Goal: Transaction & Acquisition: Purchase product/service

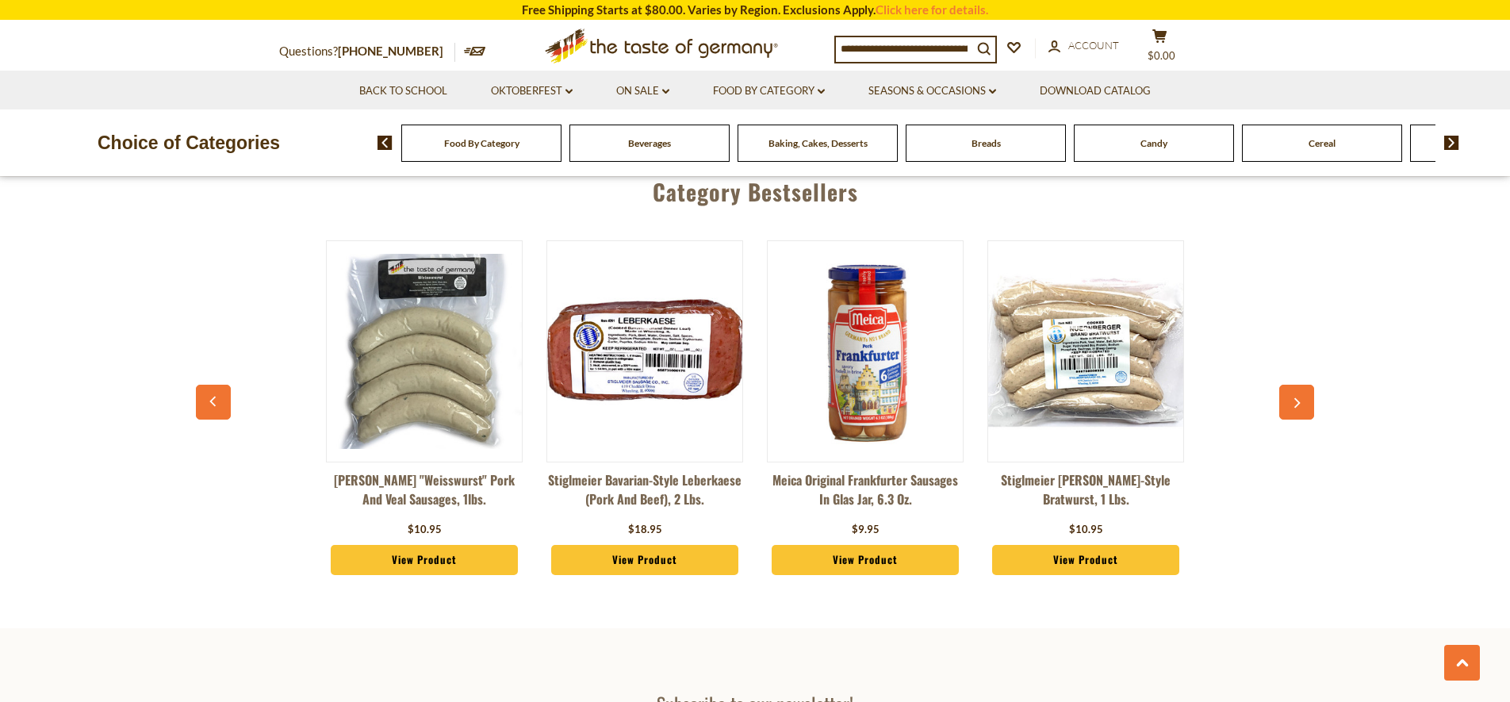
scroll to position [3801, 0]
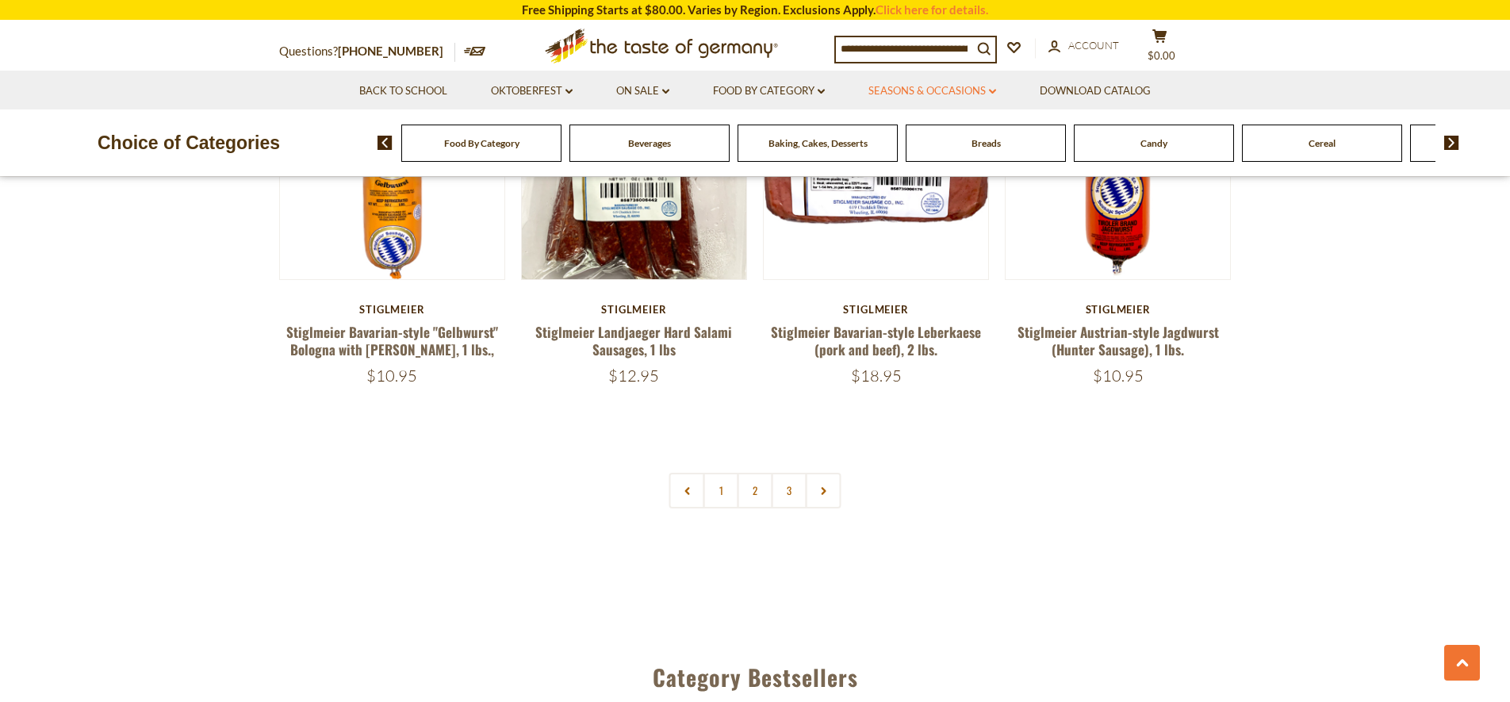
click at [937, 93] on link "Seasons & Occasions dropdown_arrow" at bounding box center [932, 90] width 128 height 17
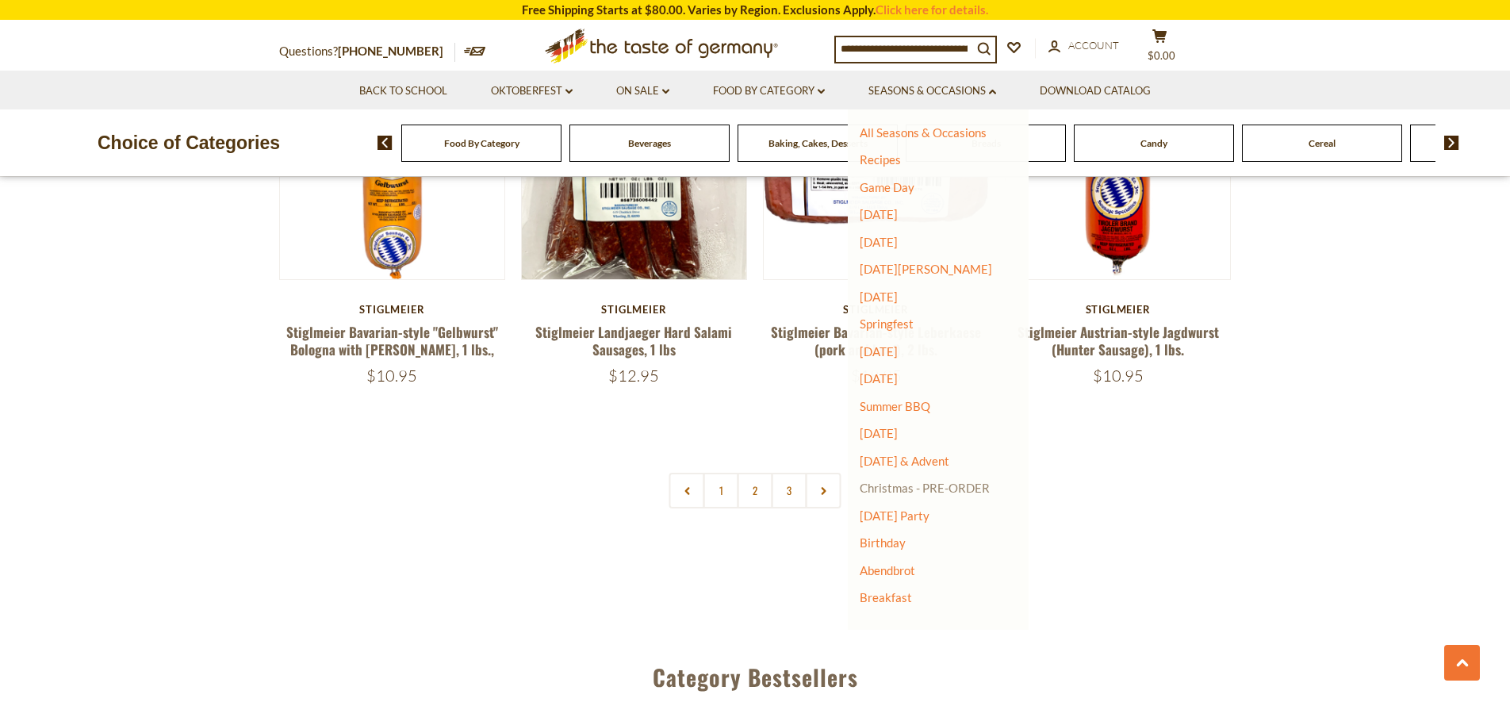
click at [913, 492] on link "Christmas - PRE-ORDER" at bounding box center [924, 488] width 130 height 22
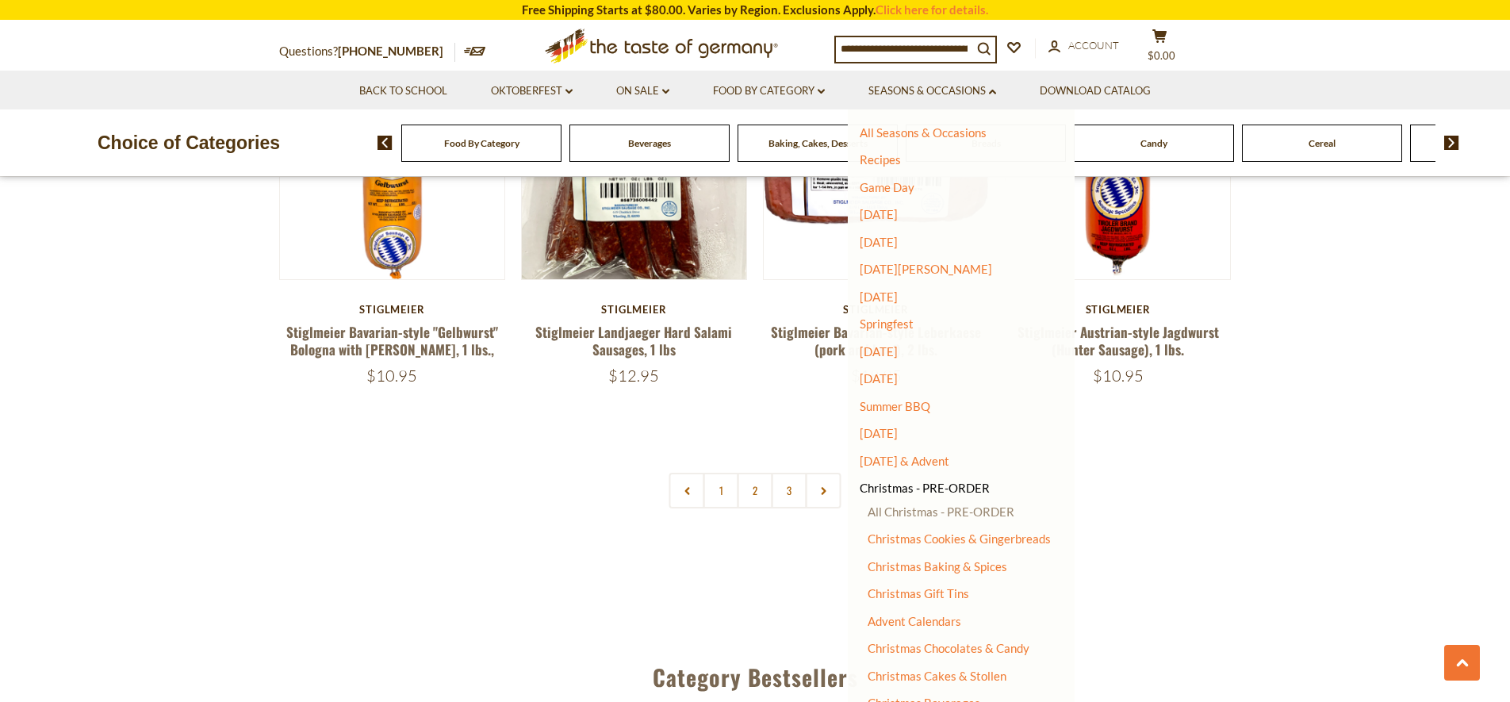
click at [972, 519] on link "All Christmas - PRE-ORDER" at bounding box center [940, 511] width 147 height 14
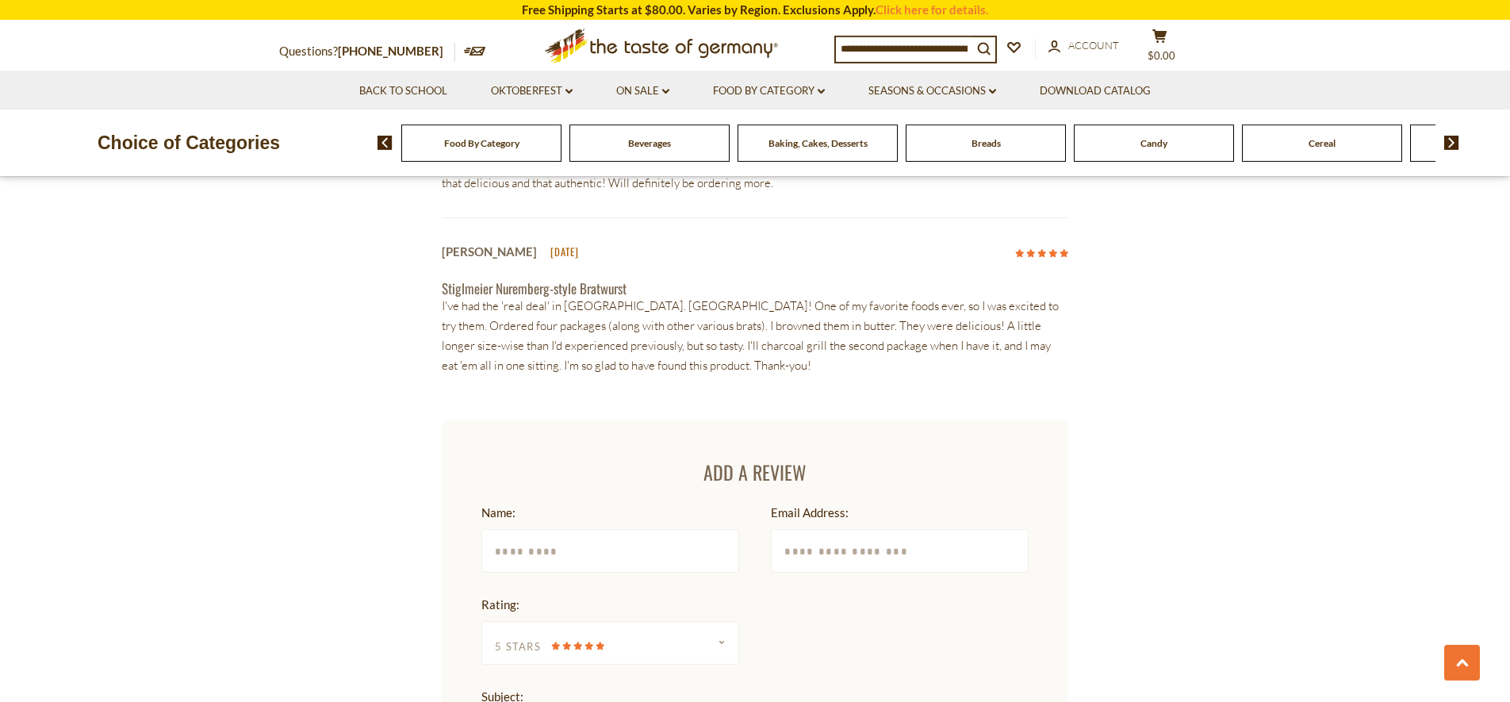
scroll to position [1985, 0]
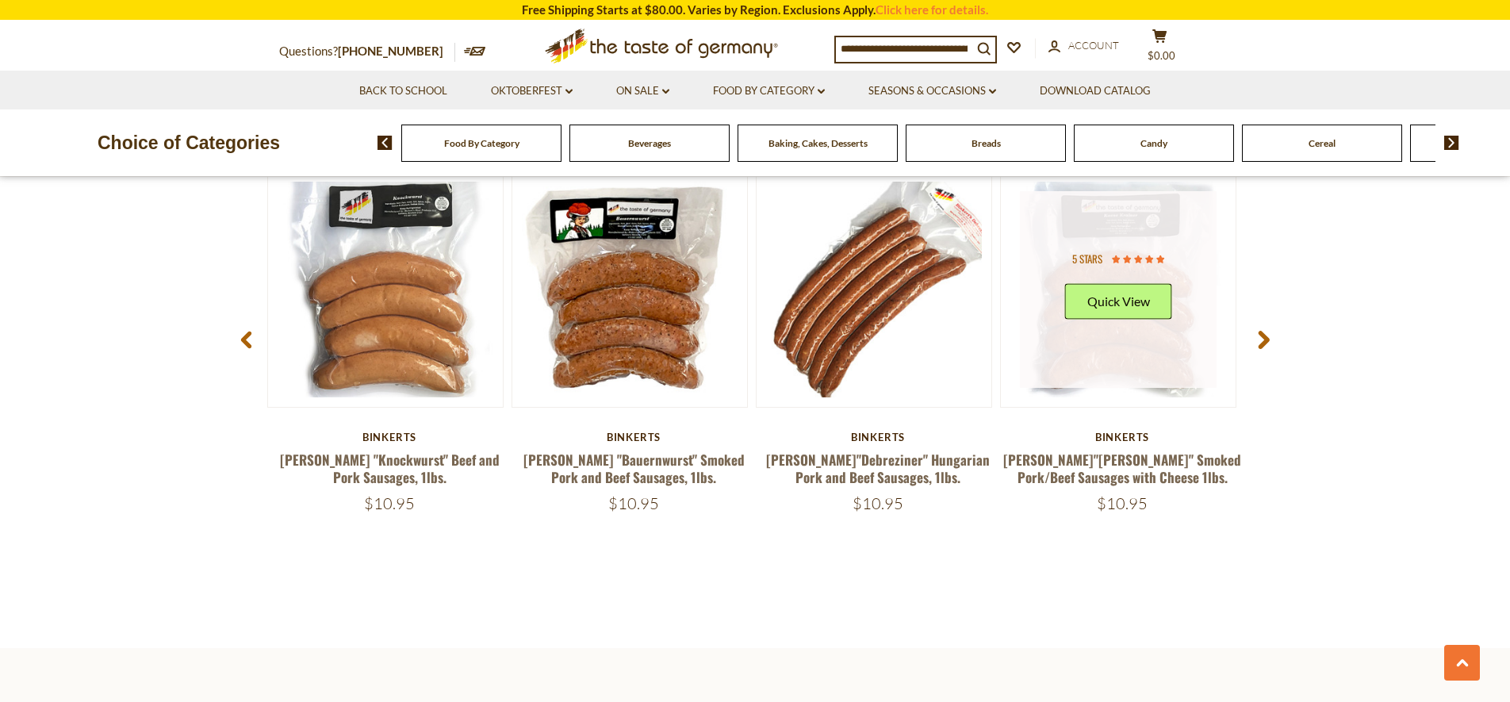
scroll to position [2022, 0]
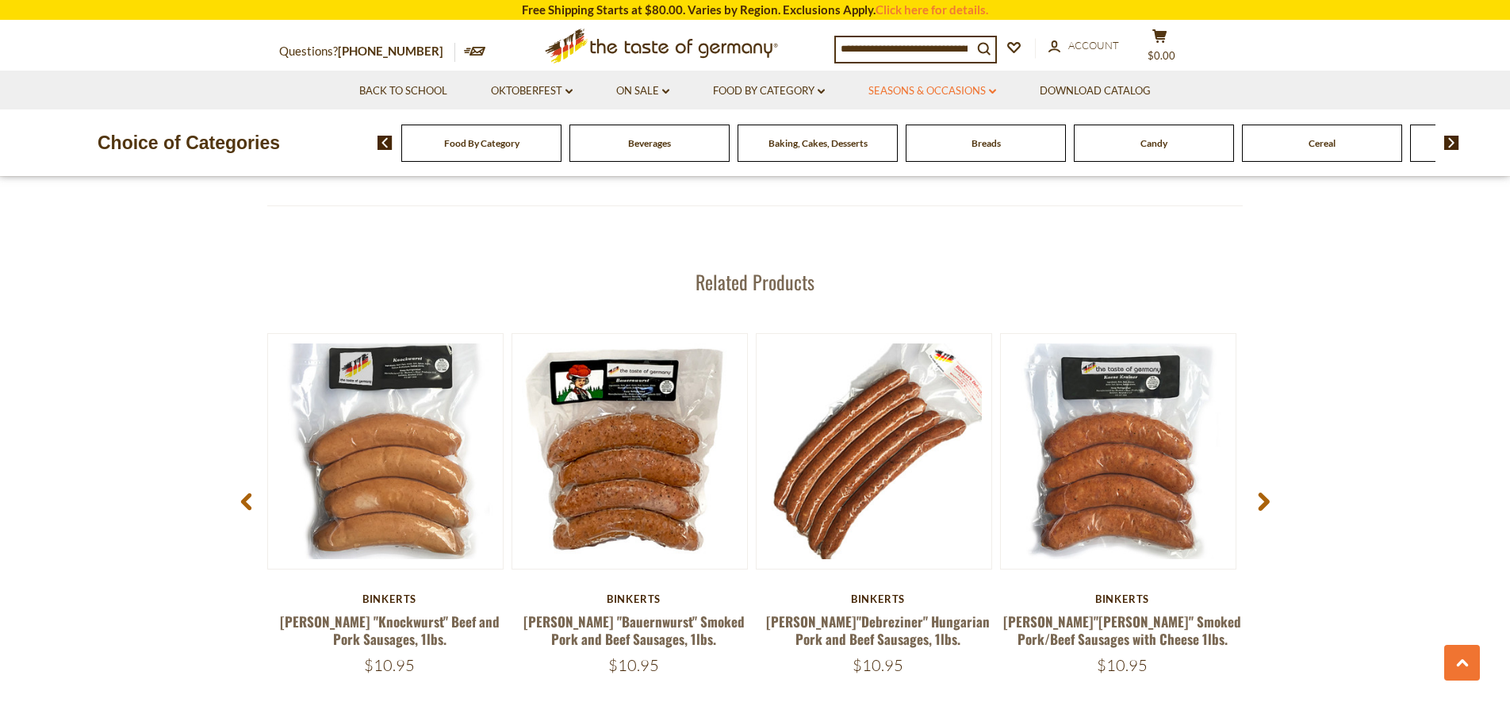
click at [970, 88] on link "Seasons & Occasions dropdown_arrow" at bounding box center [932, 90] width 128 height 17
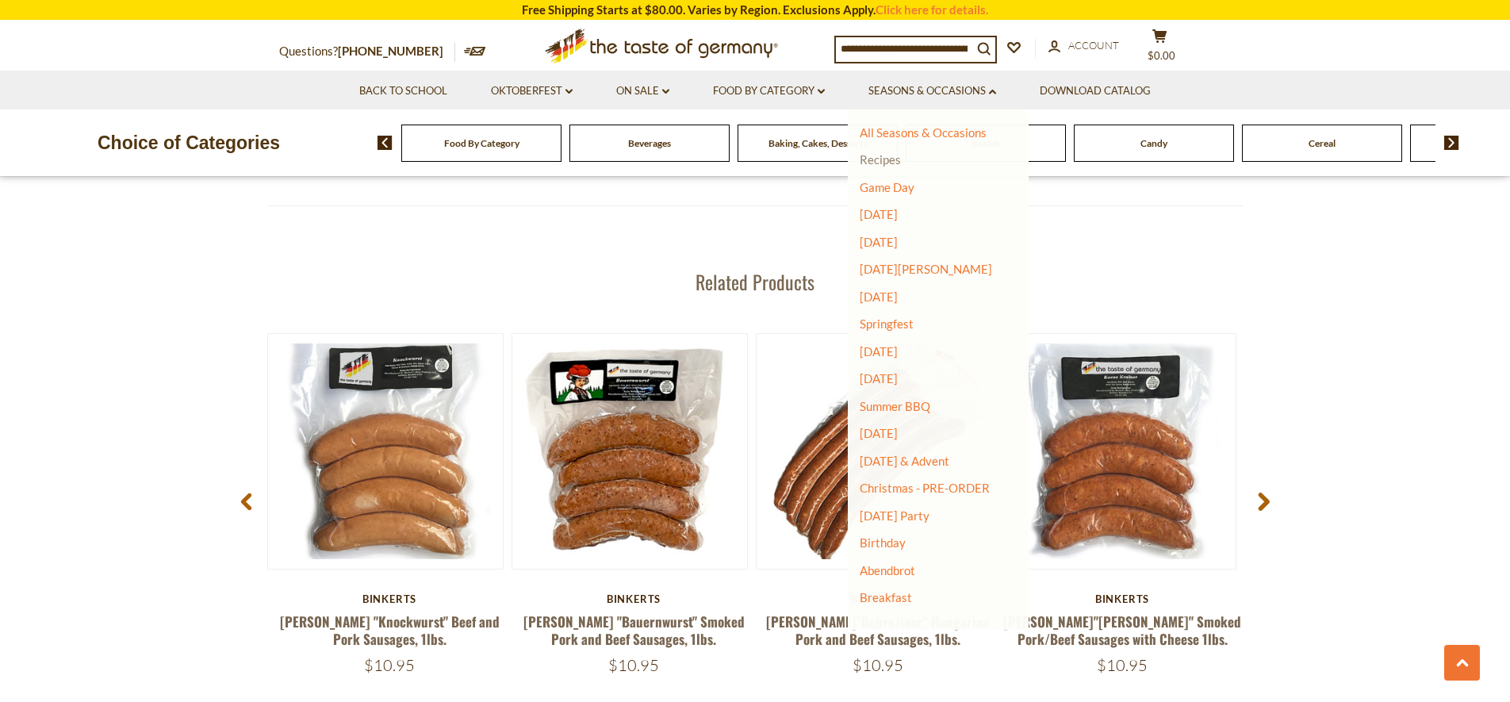
click at [874, 167] on link "Recipes" at bounding box center [879, 159] width 41 height 14
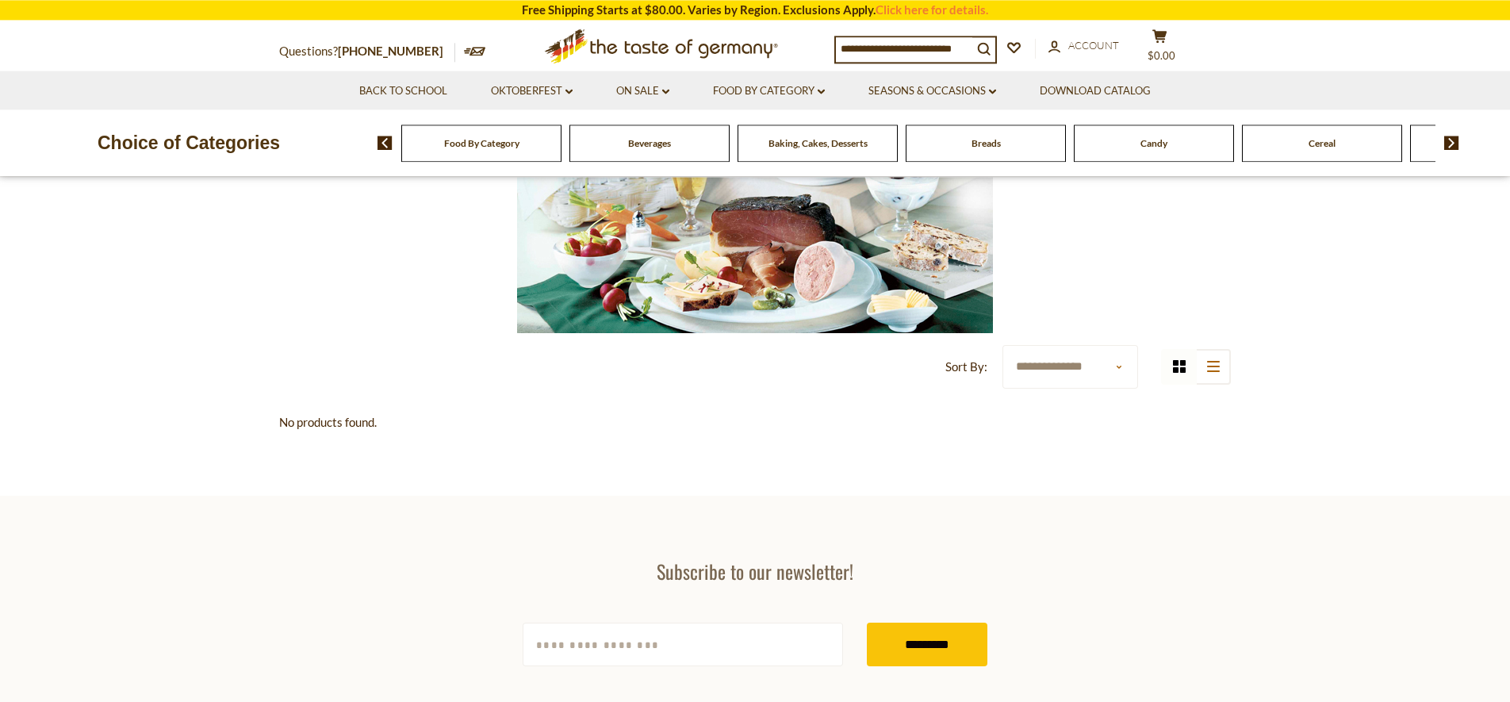
scroll to position [404, 0]
click at [740, 243] on img at bounding box center [755, 175] width 476 height 317
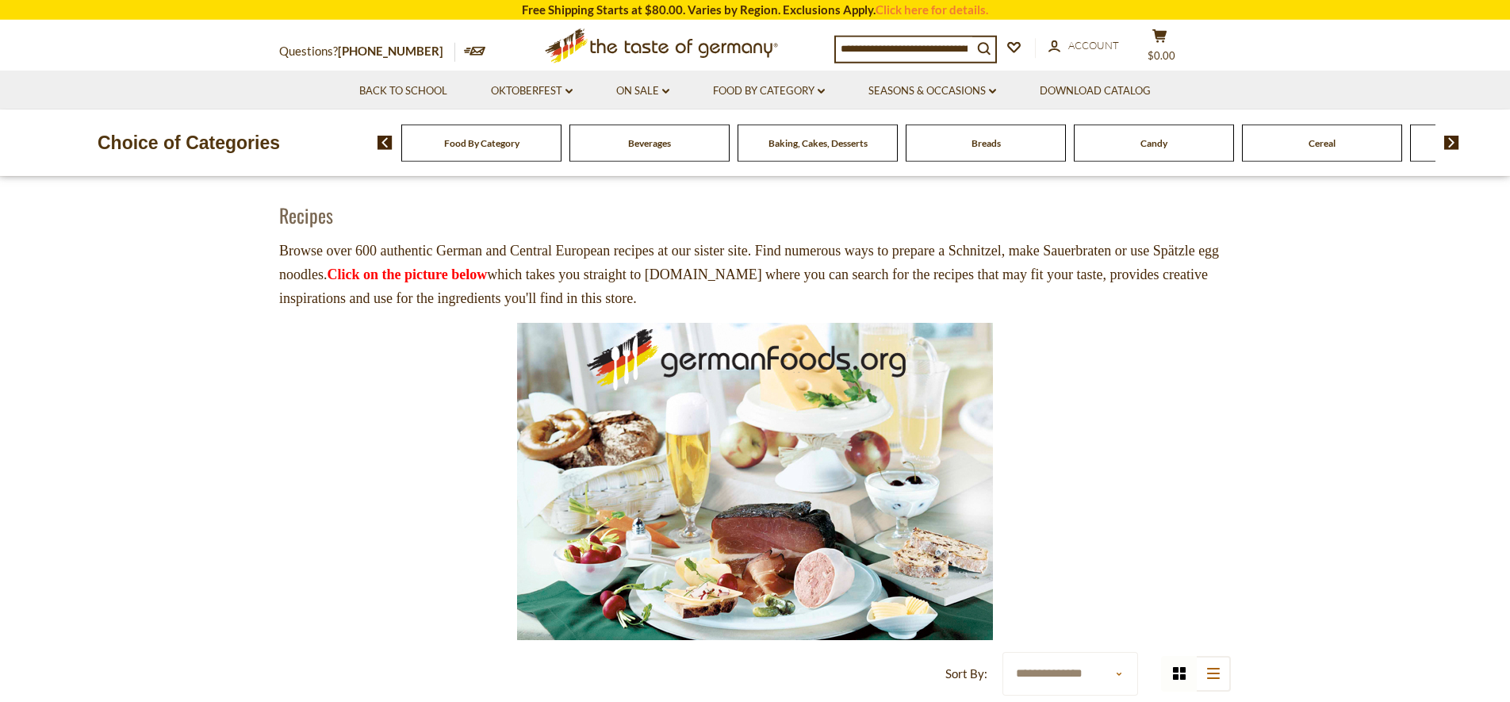
scroll to position [81, 0]
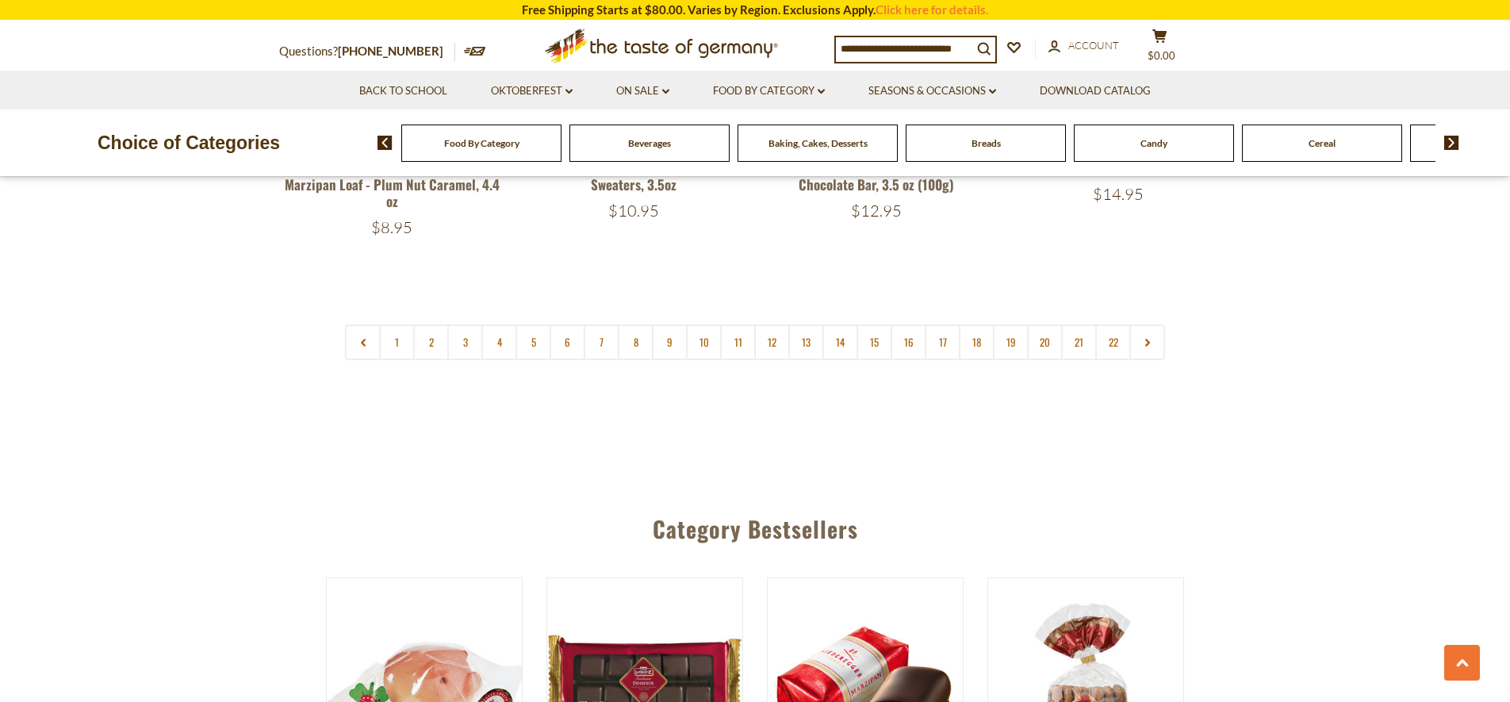
scroll to position [4286, 0]
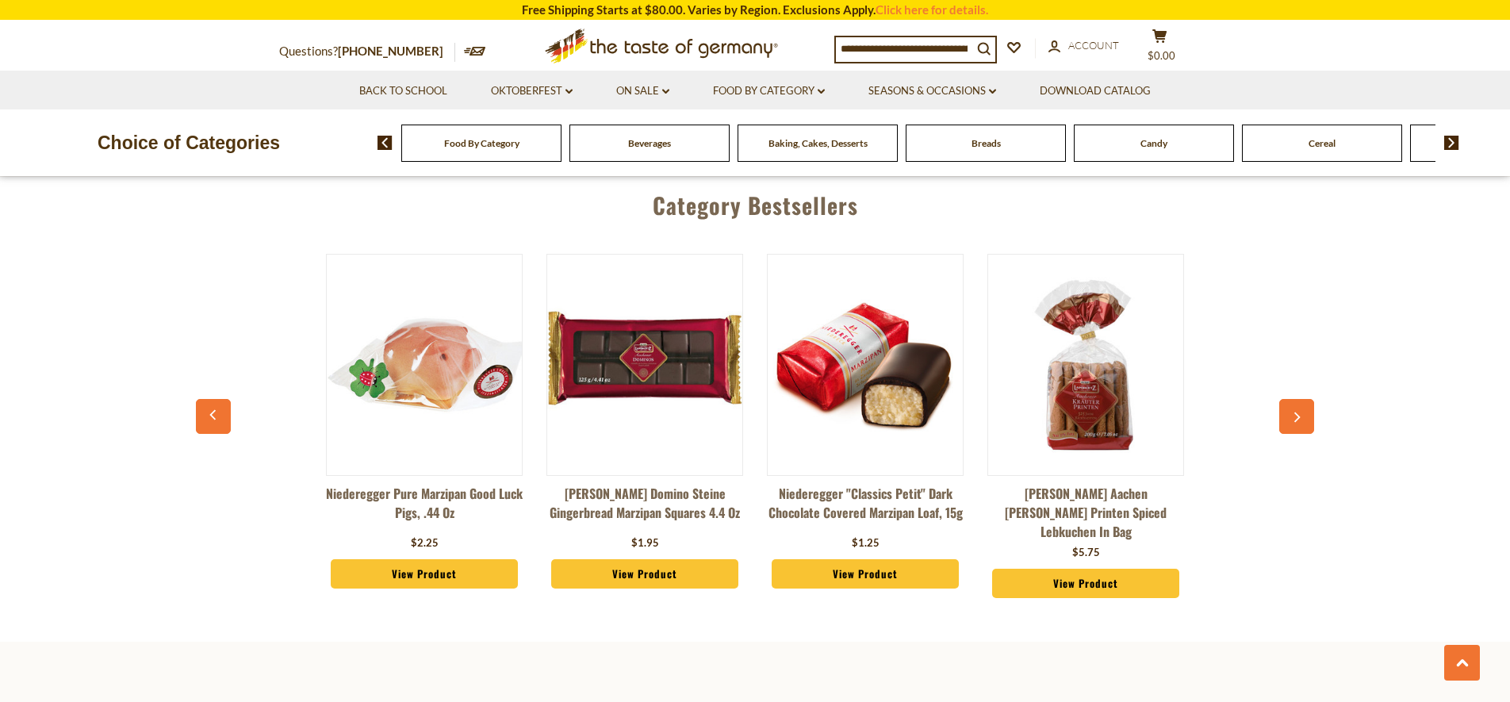
click at [1306, 399] on button "button" at bounding box center [1296, 416] width 35 height 35
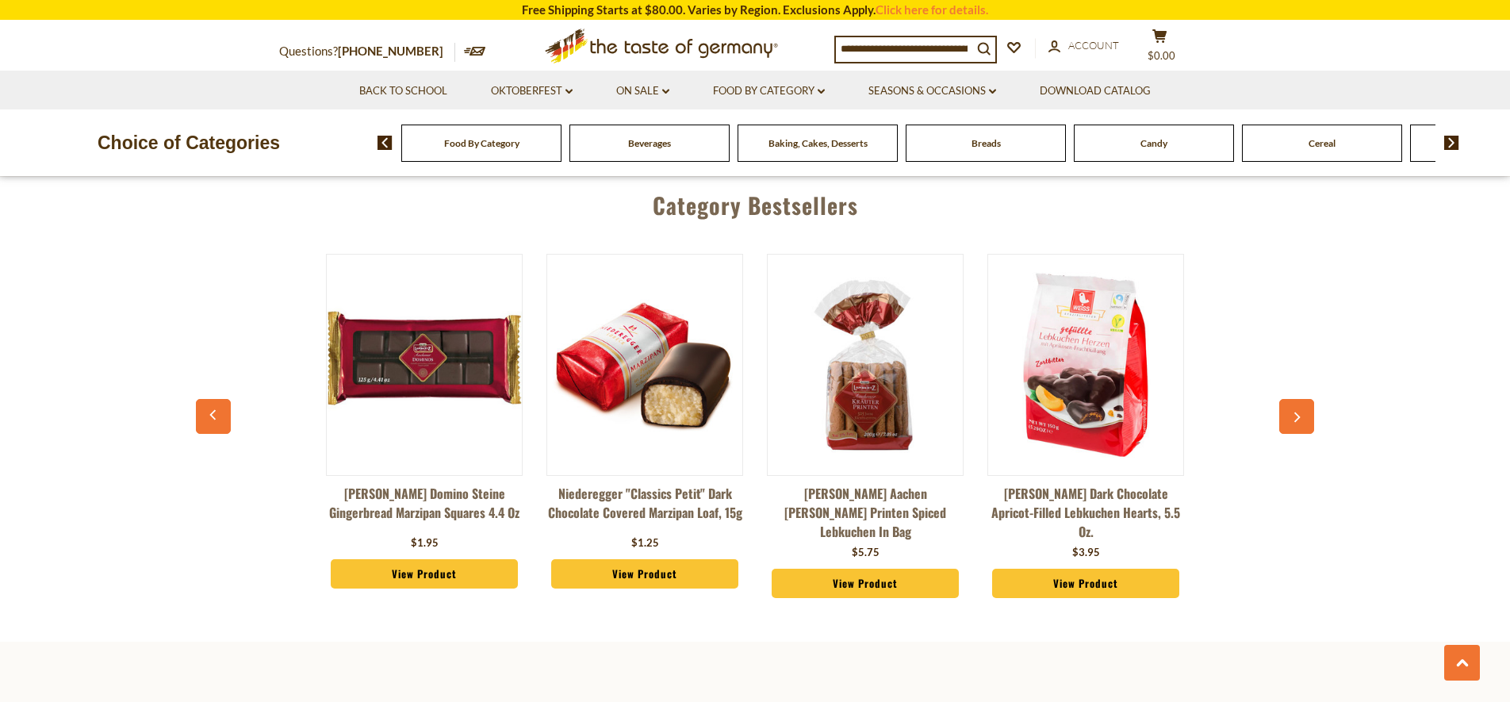
click at [1306, 399] on button "button" at bounding box center [1296, 416] width 35 height 35
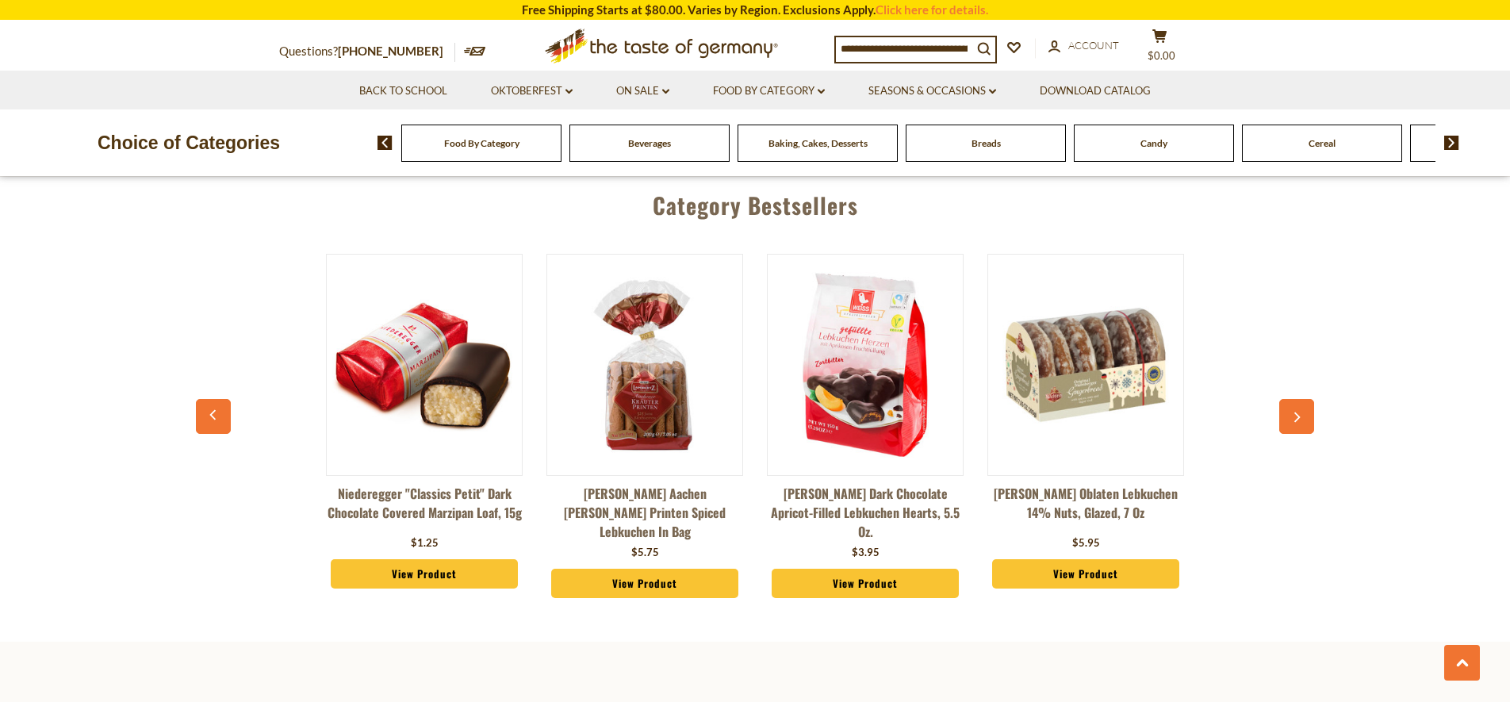
click at [1306, 399] on button "button" at bounding box center [1296, 416] width 35 height 35
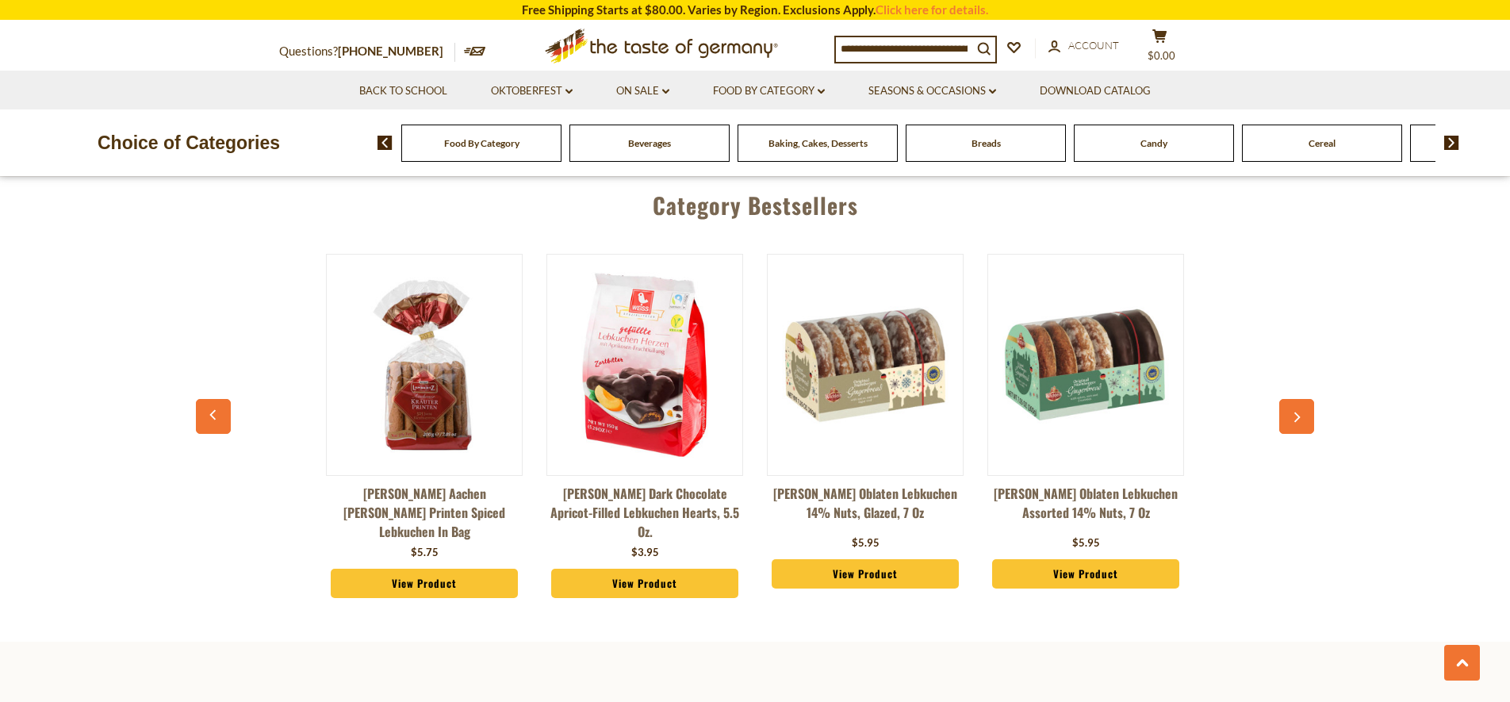
click at [1306, 399] on button "button" at bounding box center [1296, 416] width 35 height 35
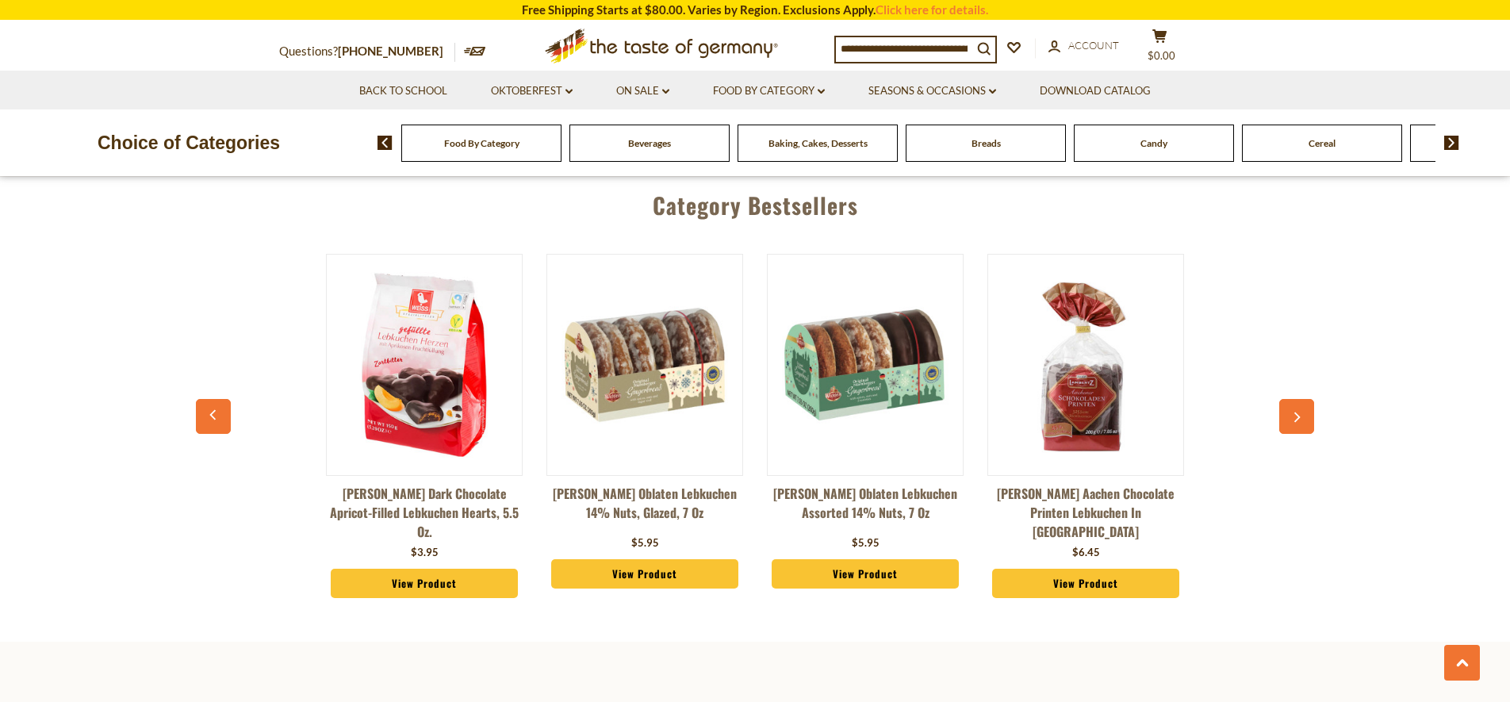
click at [1306, 399] on button "button" at bounding box center [1296, 416] width 35 height 35
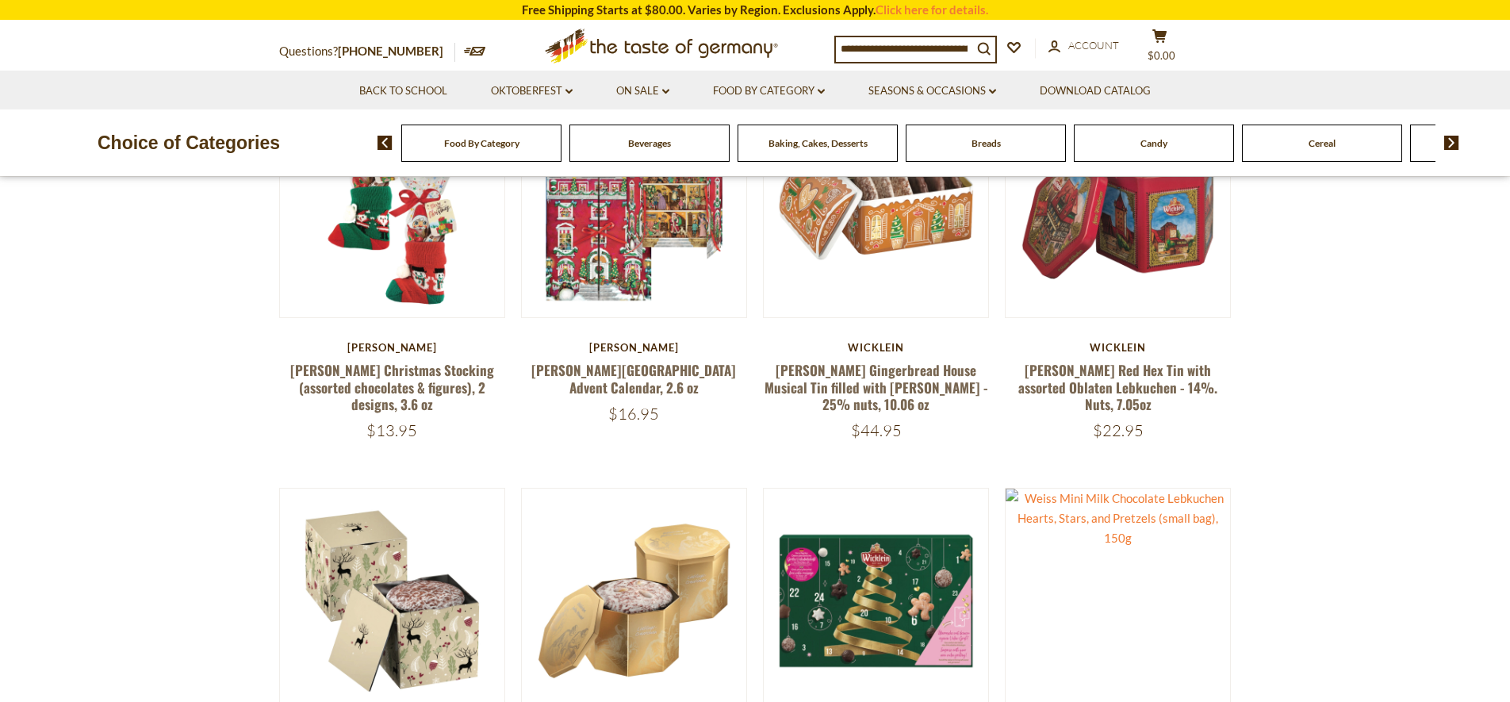
scroll to position [243, 0]
